Goal: Information Seeking & Learning: Find specific fact

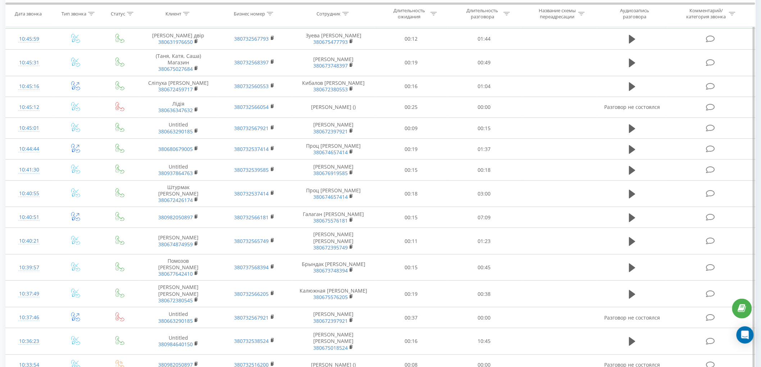
scroll to position [1198, 0]
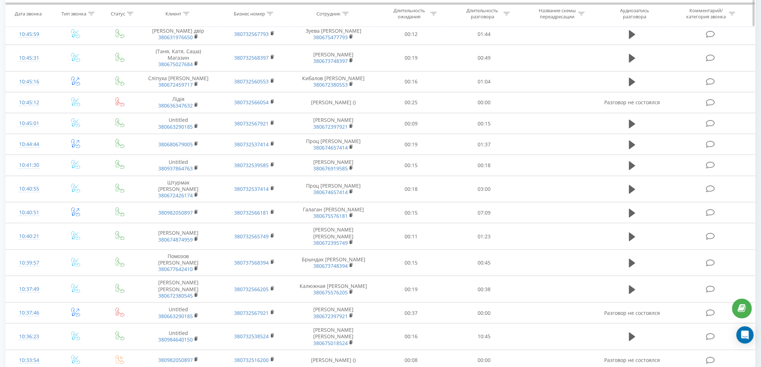
click at [187, 15] on div at bounding box center [186, 13] width 6 height 6
click at [178, 61] on input "text" at bounding box center [178, 65] width 63 height 13
click at [191, 77] on span "OK" at bounding box center [193, 78] width 20 height 11
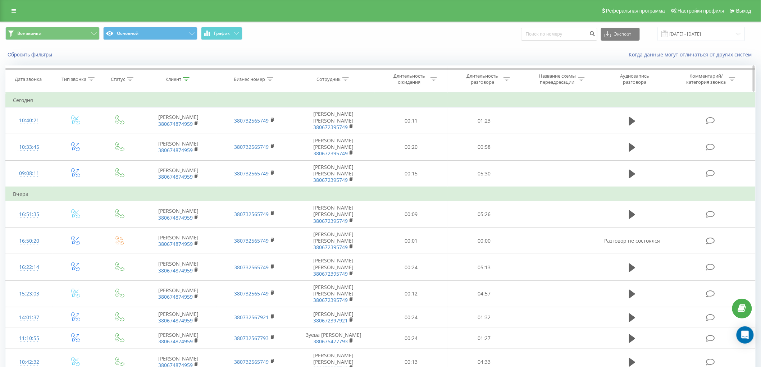
click at [188, 80] on icon at bounding box center [186, 79] width 6 height 4
click at [189, 134] on input "380674874959" at bounding box center [178, 130] width 63 height 13
type input "3"
click at [198, 143] on span "OK" at bounding box center [193, 144] width 20 height 11
